Goal: Transaction & Acquisition: Purchase product/service

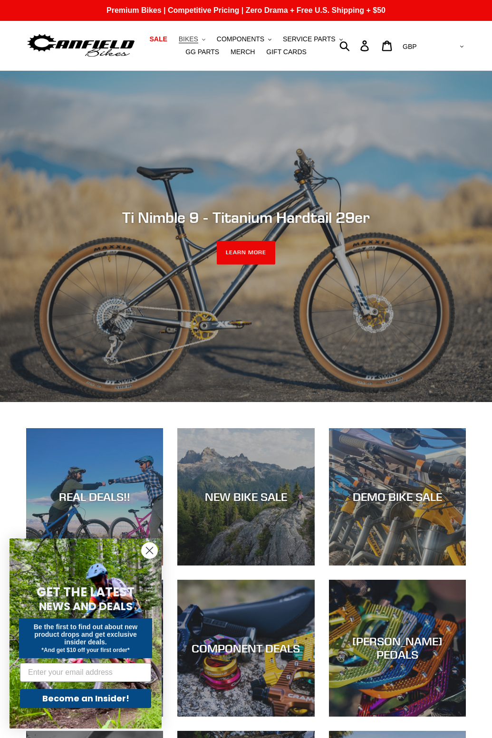
click at [197, 40] on span "BIKES" at bounding box center [188, 39] width 19 height 8
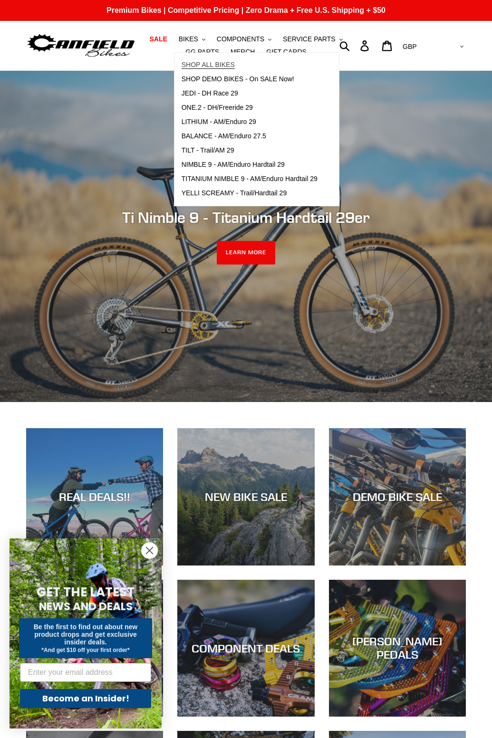
click at [219, 64] on span "SHOP ALL BIKES" at bounding box center [208, 65] width 53 height 8
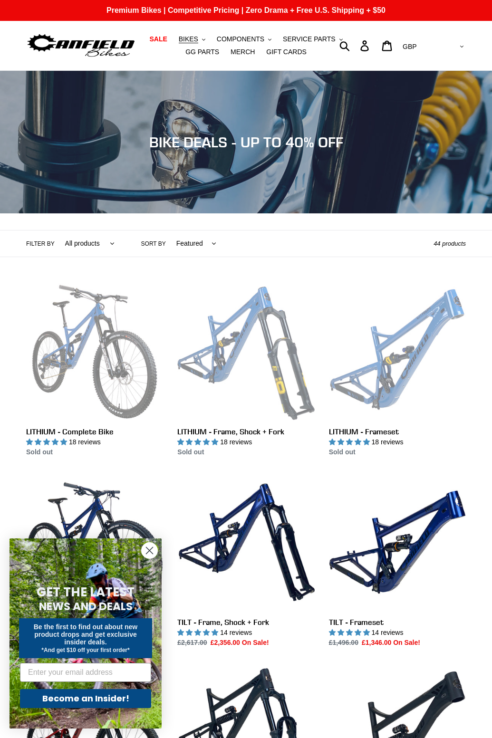
click at [106, 242] on select "All products 275 29er balance BFCM23 BFCM24 CBF DEMO BIKE [GEOGRAPHIC_DATA] [GE…" at bounding box center [88, 244] width 62 height 26
click at [202, 243] on select "Featured Best selling Alphabetically, A-Z Alphabetically, Z-A Price, low to hig…" at bounding box center [194, 244] width 52 height 26
click at [204, 39] on button "BIKES .cls-1{fill:#231f20}" at bounding box center [192, 39] width 36 height 13
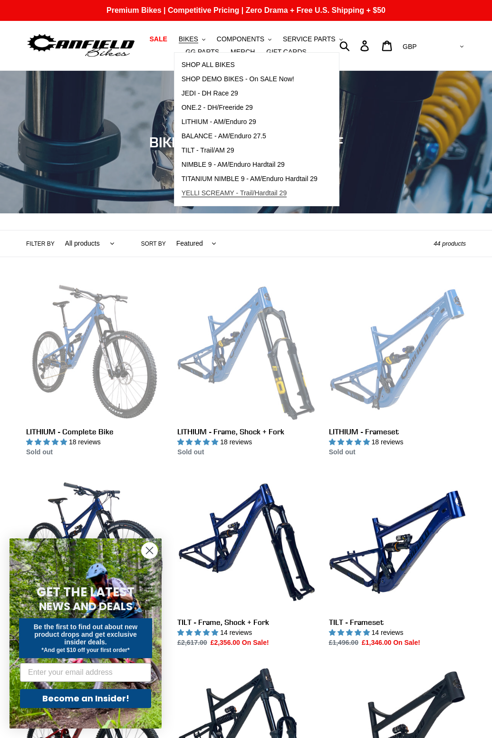
click at [261, 194] on span "YELLI SCREAMY - Trail/Hardtail 29" at bounding box center [235, 193] width 106 height 8
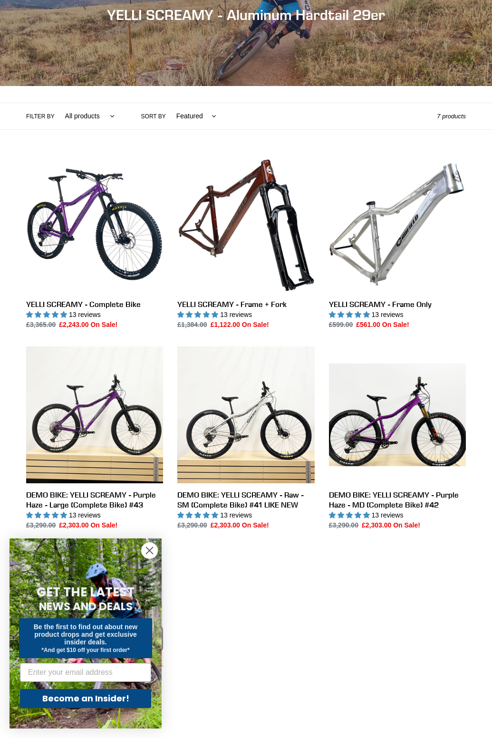
scroll to position [143, 0]
